Goal: Transaction & Acquisition: Purchase product/service

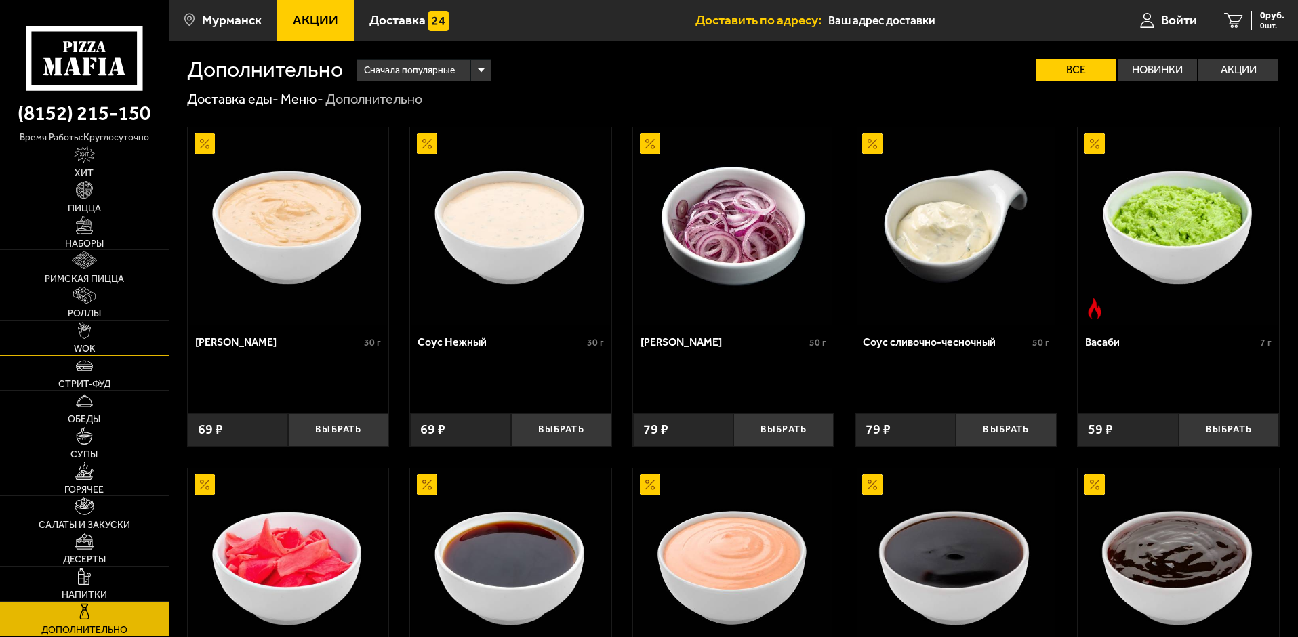
click at [125, 335] on link "WOK" at bounding box center [84, 338] width 169 height 35
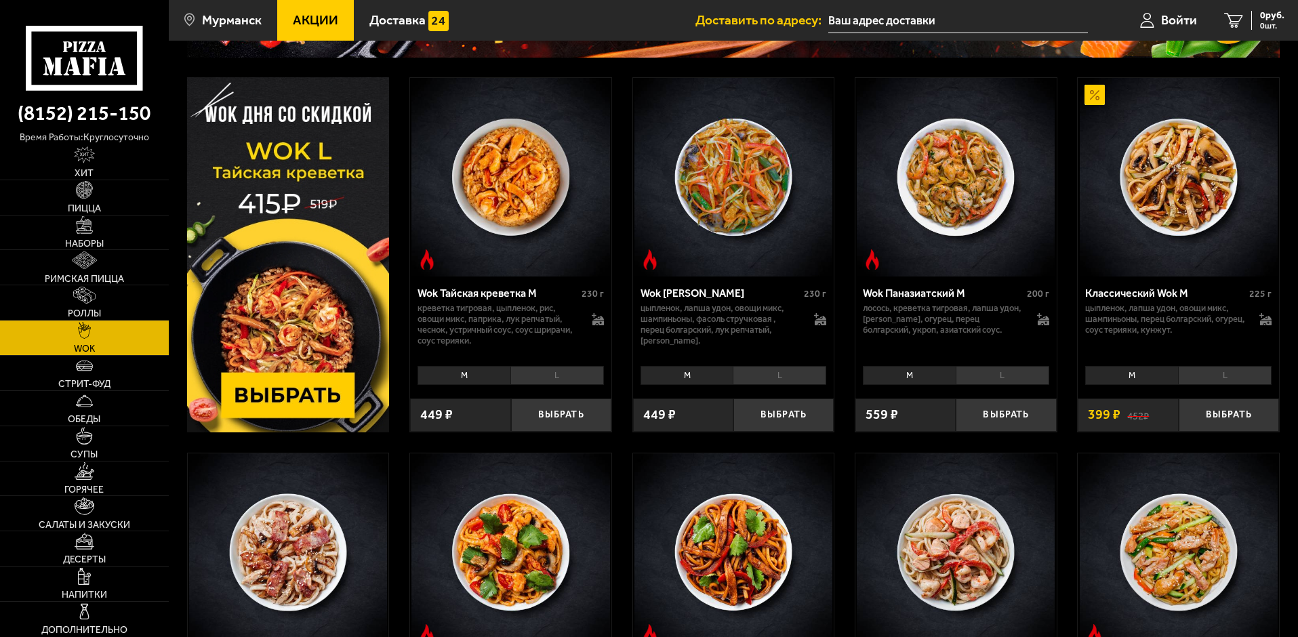
scroll to position [203, 0]
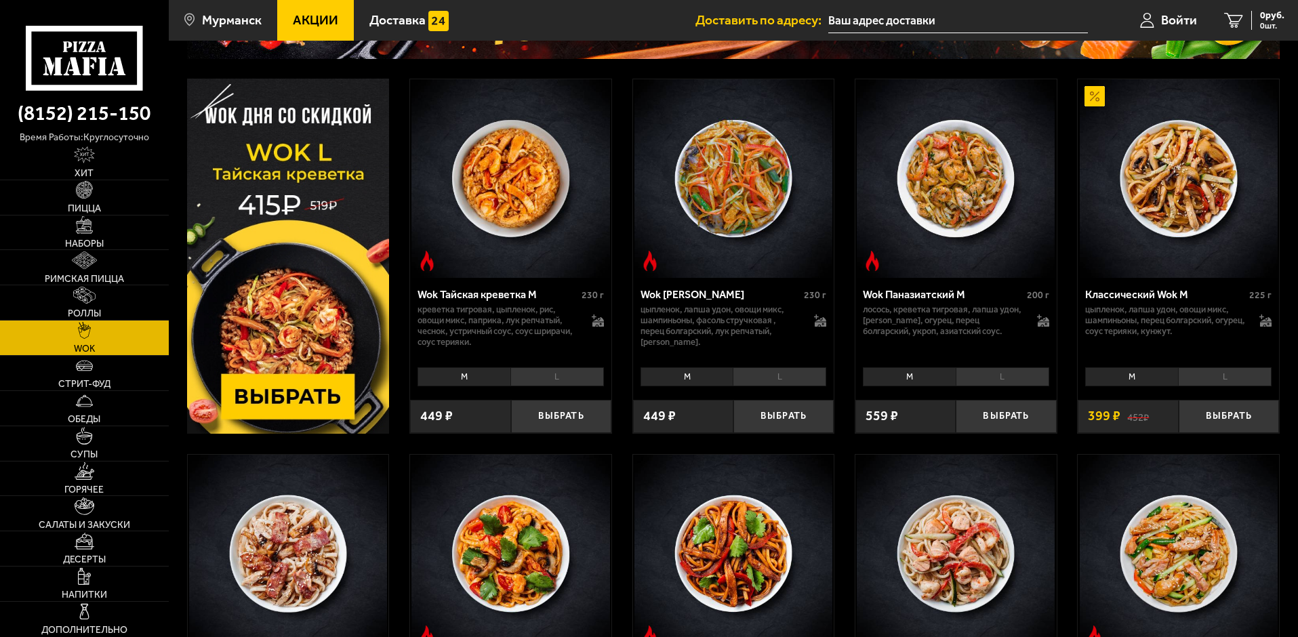
click at [1181, 176] on img at bounding box center [1179, 178] width 198 height 198
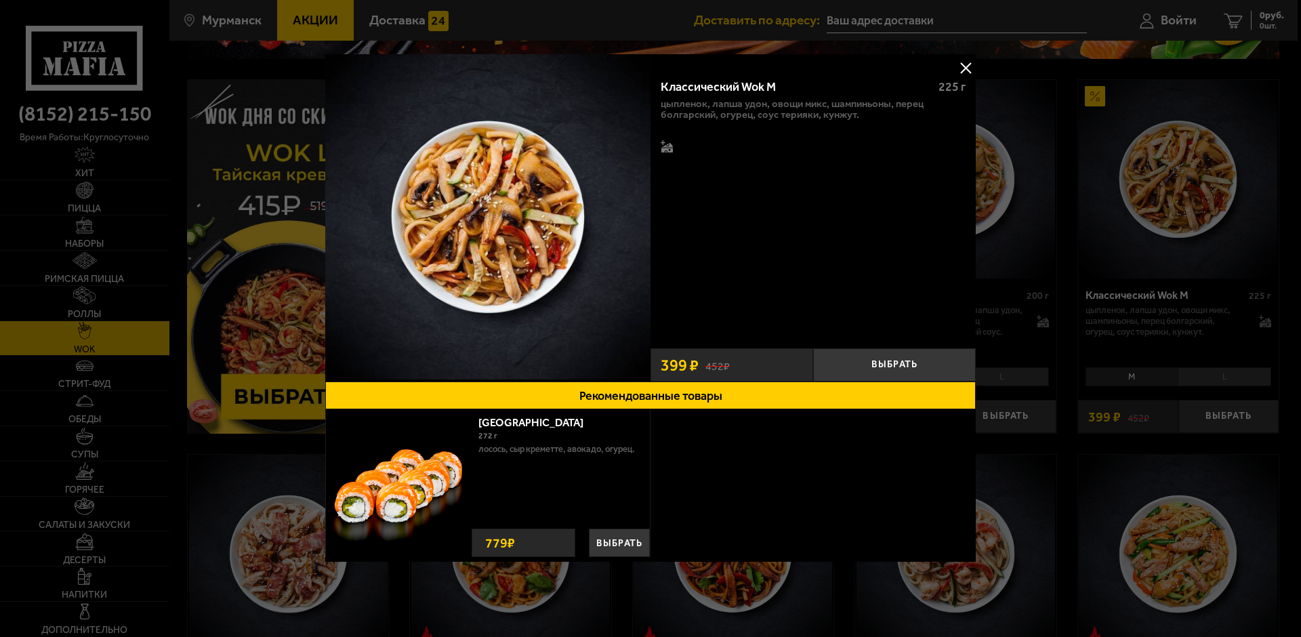
click at [970, 68] on button at bounding box center [966, 68] width 20 height 20
